Goal: Task Accomplishment & Management: Use online tool/utility

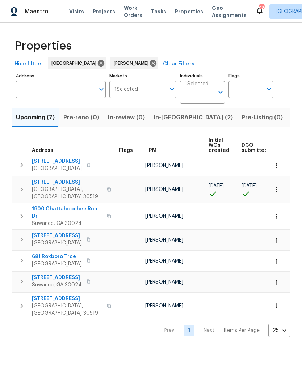
click at [72, 193] on span "Buford, GA 30519" at bounding box center [67, 193] width 71 height 14
copy td "3308 Hinsdale Ln Buford, GA 30519"
copy div "6105 Crystal Cove Trl Gainesville, GA 30506"
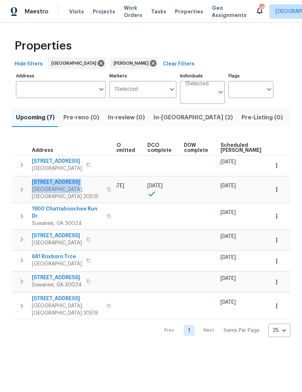
scroll to position [0, 148]
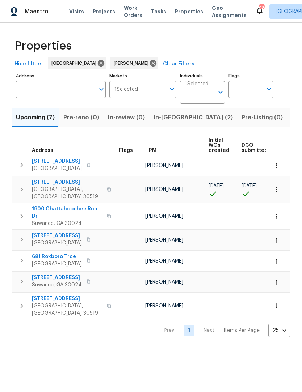
click at [170, 119] on span "In-reno (2)" at bounding box center [192, 117] width 79 height 10
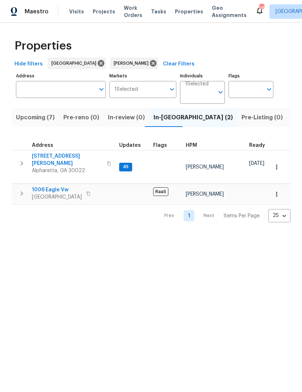
click at [49, 158] on span "10515 Colony Glen Dr" at bounding box center [67, 160] width 71 height 14
click at [55, 194] on span "Lawrenceville, GA 30044" at bounding box center [57, 197] width 50 height 7
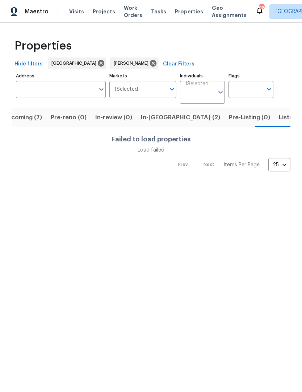
scroll to position [0, 13]
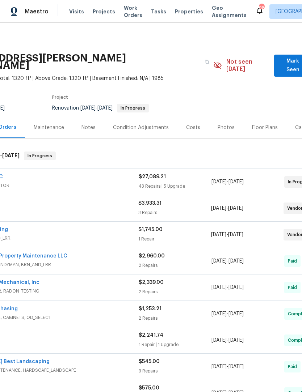
scroll to position [0, 54]
click at [290, 60] on span "Mark Seen" at bounding box center [293, 66] width 26 height 18
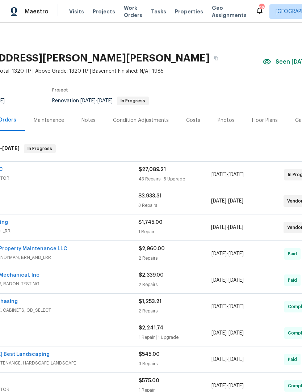
click at [92, 121] on div "Notes" at bounding box center [88, 120] width 14 height 7
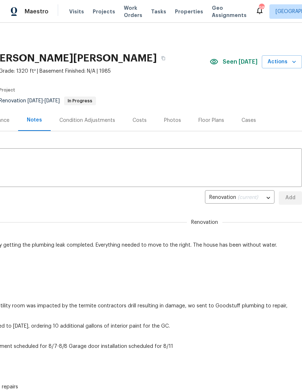
scroll to position [0, 107]
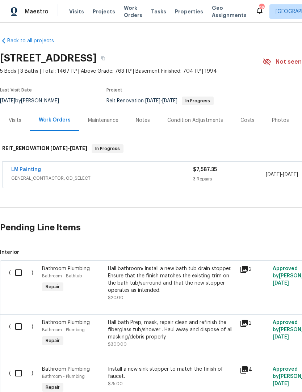
click at [142, 116] on div "Notes" at bounding box center [142, 120] width 31 height 21
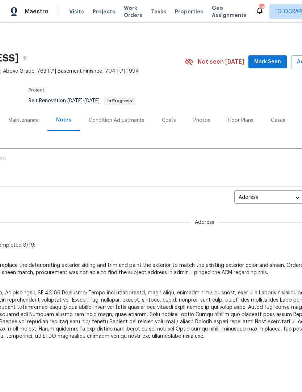
scroll to position [0, 81]
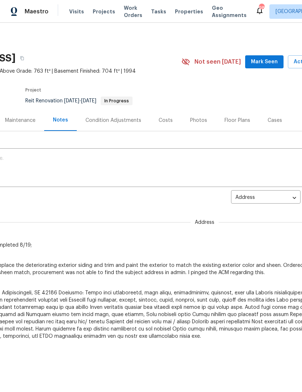
click at [272, 64] on span "Mark Seen" at bounding box center [264, 62] width 27 height 9
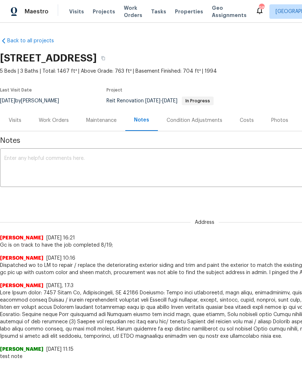
scroll to position [0, 0]
click at [110, 163] on textarea at bounding box center [204, 168] width 400 height 25
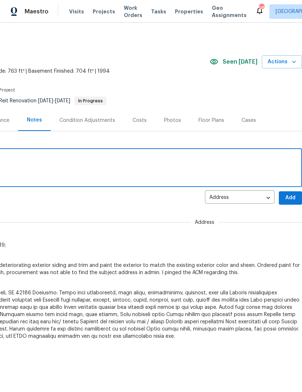
scroll to position [0, 107]
type textarea "PV Scheduled for 8/19"
click at [291, 199] on span "Add" at bounding box center [290, 198] width 12 height 9
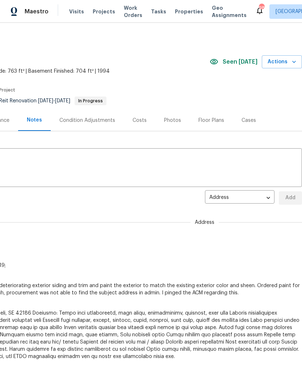
click at [128, 16] on span "Work Orders" at bounding box center [133, 11] width 18 height 14
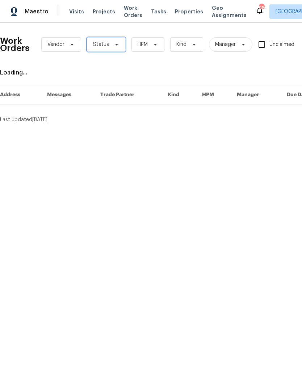
click at [116, 42] on icon at bounding box center [117, 45] width 6 height 6
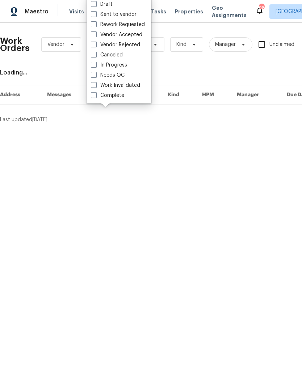
click at [93, 78] on label "Needs QC" at bounding box center [108, 75] width 34 height 7
click at [93, 76] on input "Needs QC" at bounding box center [93, 74] width 5 height 5
checkbox input "true"
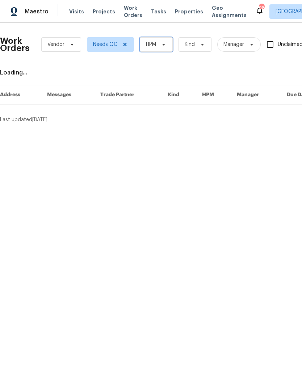
click at [166, 46] on icon at bounding box center [164, 45] width 6 height 6
click at [162, 46] on icon at bounding box center [164, 45] width 6 height 6
click at [164, 43] on icon at bounding box center [164, 45] width 6 height 6
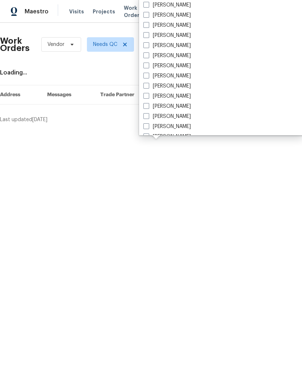
scroll to position [465, 0]
click at [147, 65] on span at bounding box center [146, 66] width 6 height 6
click at [147, 65] on input "[PERSON_NAME]" at bounding box center [145, 65] width 5 height 5
checkbox input "true"
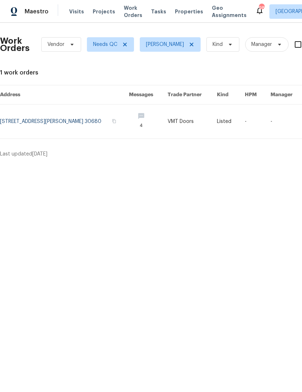
click at [70, 124] on link at bounding box center [64, 122] width 129 height 34
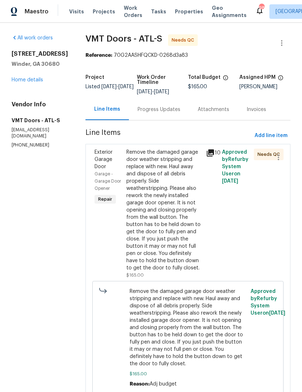
click at [188, 207] on div "Remove the damaged garage door weather stripping and replace with new. Haul awa…" at bounding box center [163, 210] width 75 height 123
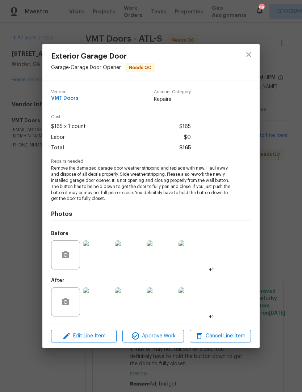
click at [99, 308] on img at bounding box center [97, 302] width 29 height 29
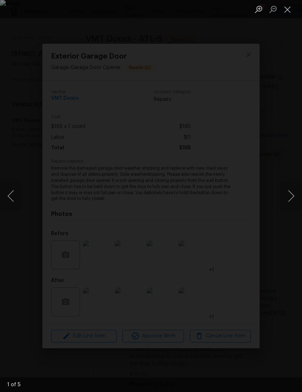
click at [293, 199] on button "Next image" at bounding box center [291, 196] width 22 height 29
click at [294, 196] on button "Next image" at bounding box center [291, 196] width 22 height 29
click at [293, 197] on button "Next image" at bounding box center [291, 196] width 22 height 29
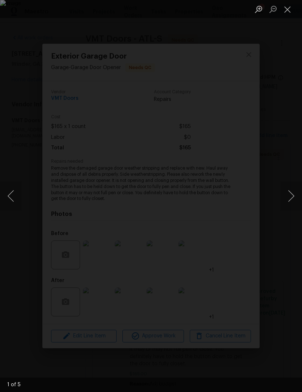
click at [292, 197] on button "Next image" at bounding box center [291, 196] width 22 height 29
click at [293, 196] on button "Next image" at bounding box center [291, 196] width 22 height 29
click at [289, 10] on button "Close lightbox" at bounding box center [287, 9] width 14 height 13
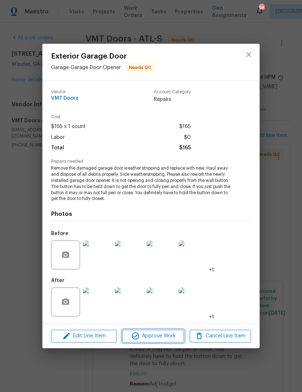
click at [166, 336] on span "Approve Work" at bounding box center [152, 336] width 57 height 9
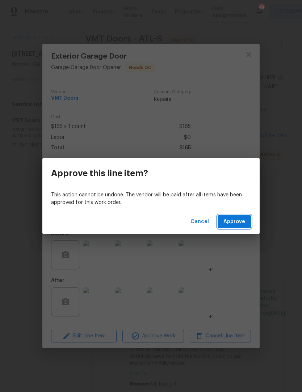
click at [244, 219] on span "Approve" at bounding box center [234, 221] width 22 height 9
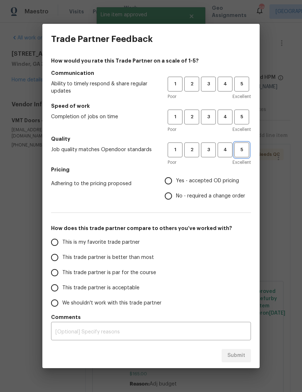
click at [240, 149] on span "5" at bounding box center [241, 150] width 13 height 8
click at [244, 120] on span "5" at bounding box center [241, 117] width 13 height 8
click at [245, 85] on span "5" at bounding box center [241, 84] width 13 height 8
click at [172, 179] on input "Yes - accepted OD pricing" at bounding box center [168, 180] width 15 height 15
radio input "true"
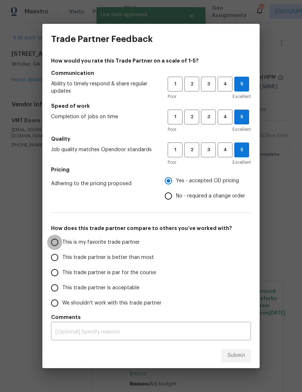
click at [56, 242] on input "This is my favorite trade partner" at bounding box center [54, 242] width 15 height 15
click at [242, 349] on button "Submit" at bounding box center [235, 355] width 29 height 13
radio input "true"
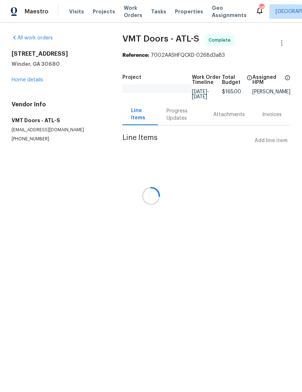
click at [126, 12] on div at bounding box center [151, 196] width 302 height 392
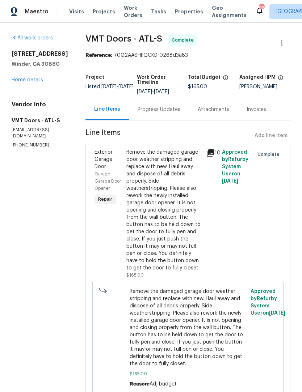
click at [154, 118] on div "Progress Updates" at bounding box center [159, 109] width 60 height 21
